Goal: Communication & Community: Answer question/provide support

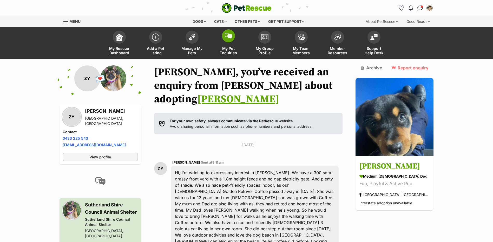
click at [230, 43] on link "My Pet Enquiries" at bounding box center [228, 43] width 36 height 31
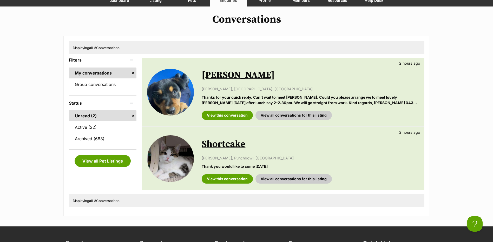
scroll to position [52, 0]
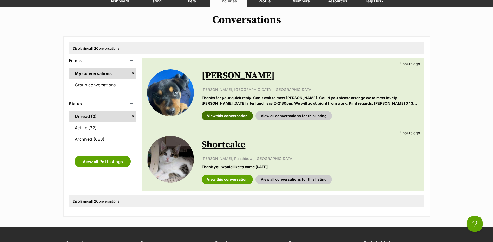
click at [234, 114] on link "View this conversation" at bounding box center [227, 115] width 51 height 9
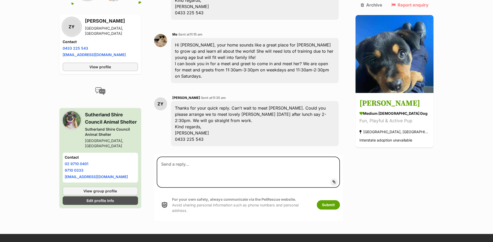
scroll to position [312, 0]
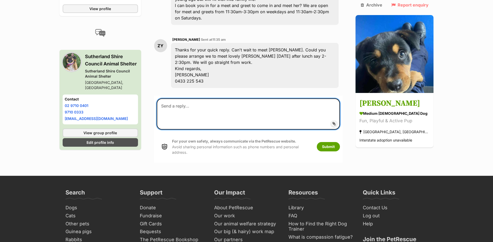
click at [184, 98] on textarea at bounding box center [248, 113] width 183 height 31
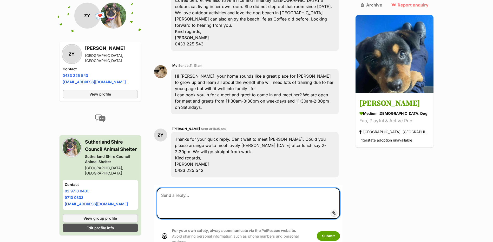
scroll to position [208, 0]
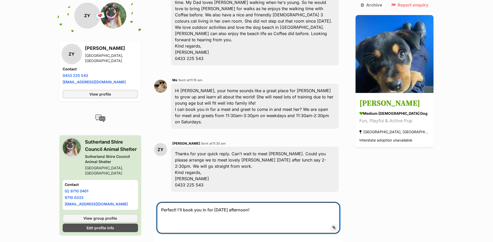
type textarea "Perfect! I'll book you in for tomorrow afternoon!"
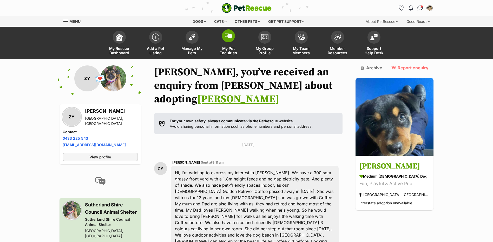
click at [228, 46] on span "My Pet Enquiries" at bounding box center [228, 50] width 23 height 9
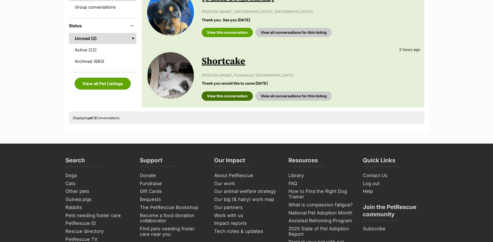
click at [223, 98] on link "View this conversation" at bounding box center [227, 95] width 51 height 9
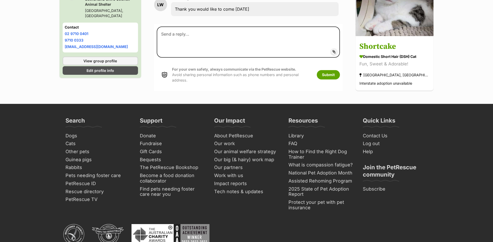
scroll to position [215, 0]
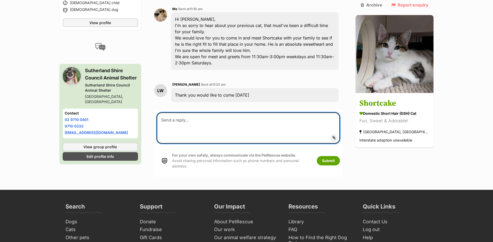
click at [181, 113] on textarea at bounding box center [248, 128] width 183 height 31
type textarea "No worries, is there a time that best suits you?"
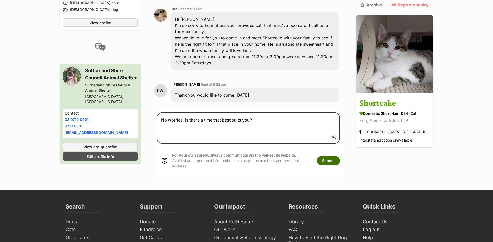
click at [338, 156] on button "Submit" at bounding box center [328, 160] width 23 height 9
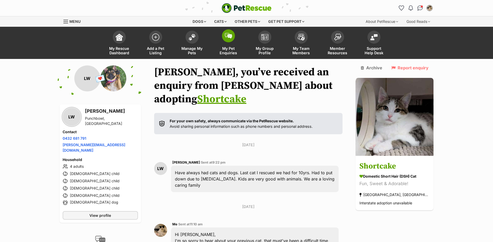
click at [224, 35] on span at bounding box center [228, 35] width 13 height 13
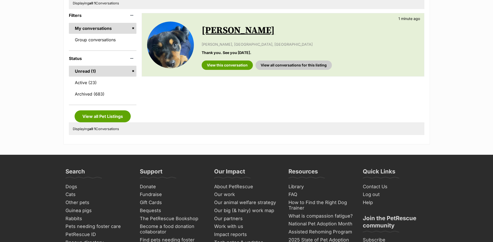
scroll to position [52, 0]
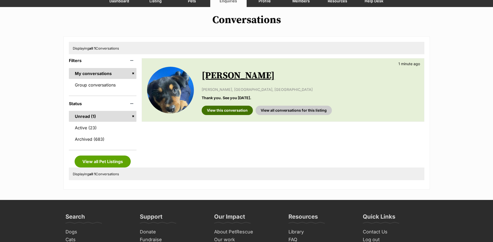
click at [228, 114] on link "View this conversation" at bounding box center [227, 110] width 51 height 9
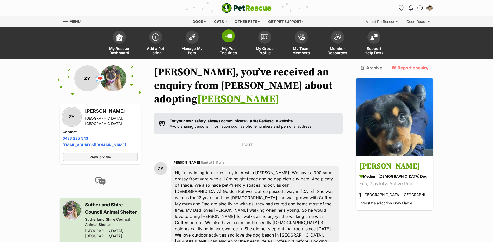
click at [232, 38] on span at bounding box center [228, 35] width 13 height 13
